Goal: Check status: Verify the current state of an ongoing process or item

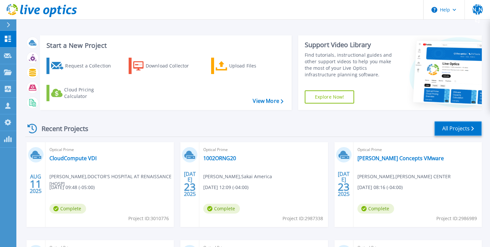
click at [461, 125] on link "All Projects" at bounding box center [457, 128] width 47 height 15
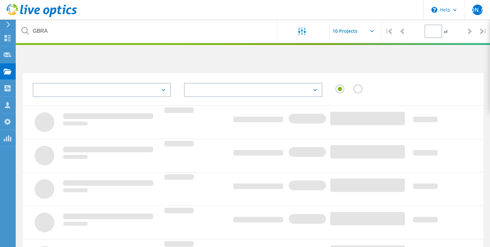
type input "1"
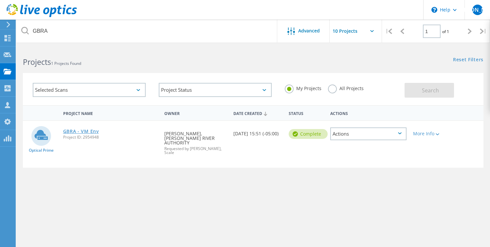
click at [85, 130] on link "GBRA - VM Env" at bounding box center [81, 131] width 36 height 5
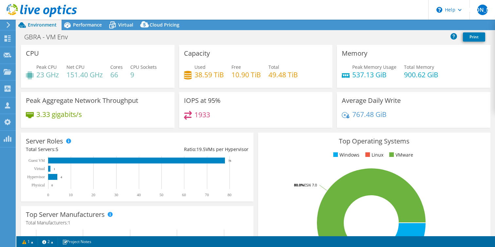
select select "USD"
click at [84, 26] on span "Performance" at bounding box center [87, 25] width 29 height 6
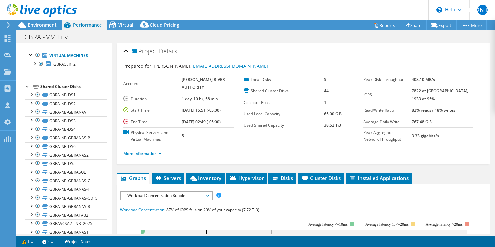
scroll to position [44, 0]
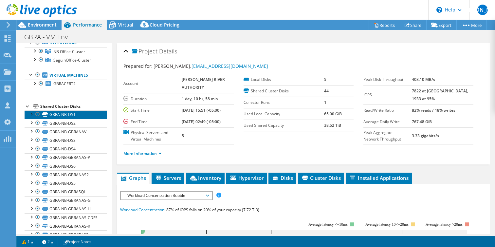
click at [71, 115] on link "GBRA-NB-DS1" at bounding box center [66, 114] width 82 height 9
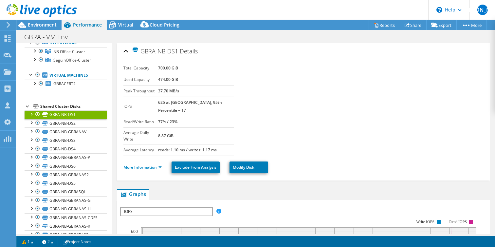
click at [81, 98] on div "Project GBRACERT2 Hypervisors NB Office-Cluster" at bounding box center [66, 250] width 82 height 474
